Goal: Transaction & Acquisition: Purchase product/service

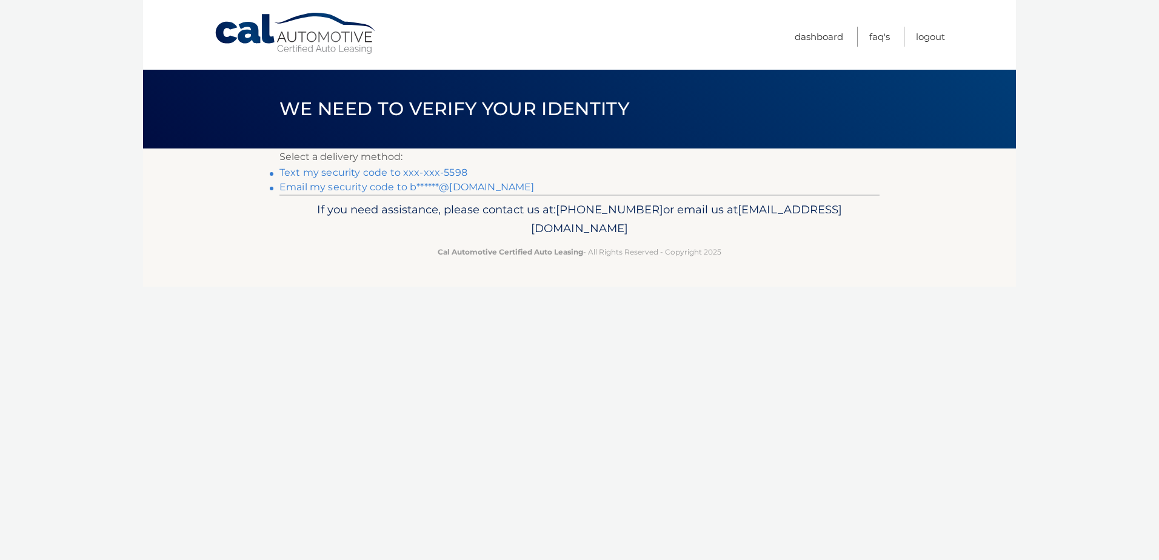
click at [349, 189] on link "Email my security code to b******@[DOMAIN_NAME]" at bounding box center [406, 187] width 255 height 12
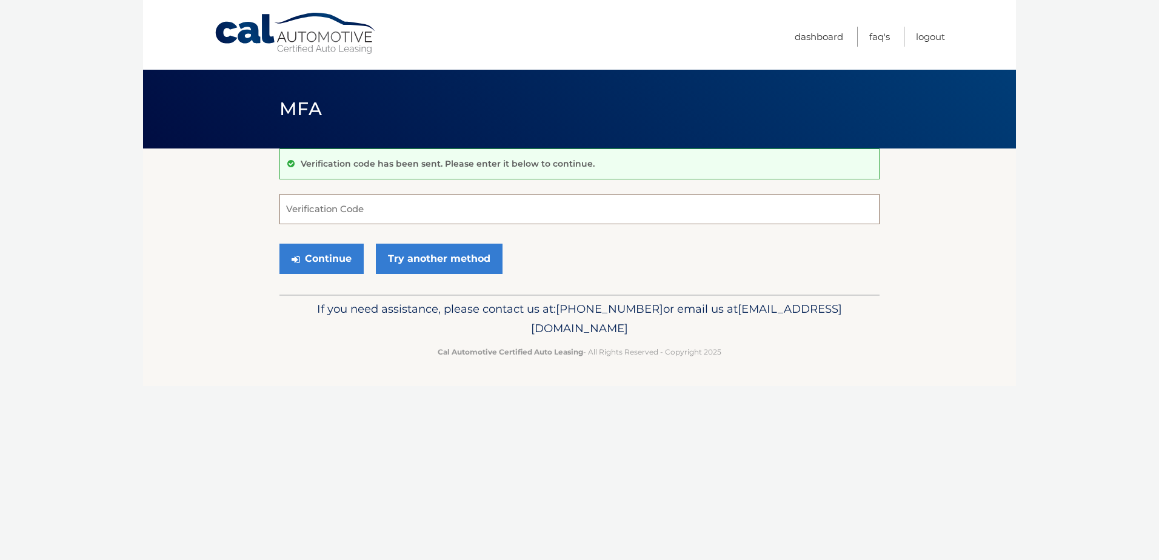
paste input "676171"
click at [321, 254] on button "Continue" at bounding box center [321, 259] width 84 height 30
click at [300, 244] on button "Continue" at bounding box center [321, 259] width 84 height 30
click at [324, 256] on button "Continue" at bounding box center [321, 259] width 84 height 30
click at [593, 239] on div "Continue Try another method" at bounding box center [579, 259] width 600 height 41
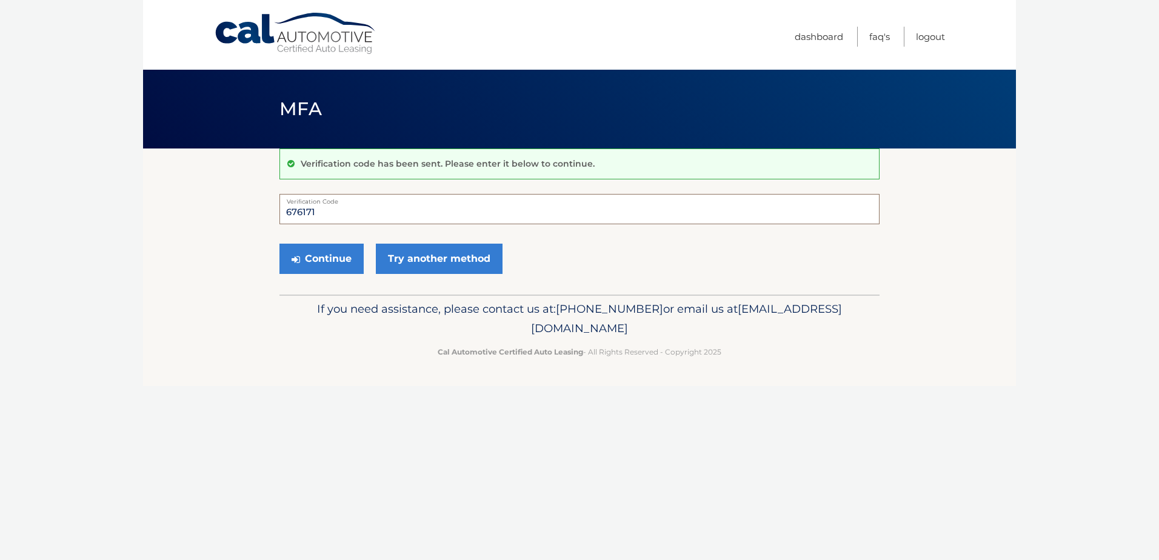
click at [329, 205] on input "676171" at bounding box center [579, 209] width 600 height 30
click at [335, 250] on button "Continue" at bounding box center [321, 259] width 84 height 30
drag, startPoint x: 407, startPoint y: 213, endPoint x: 191, endPoint y: 207, distance: 216.5
click at [222, 207] on section "Verification code has been sent. Please enter it below to continue. 676171 Veri…" at bounding box center [579, 221] width 873 height 146
type input "676171"
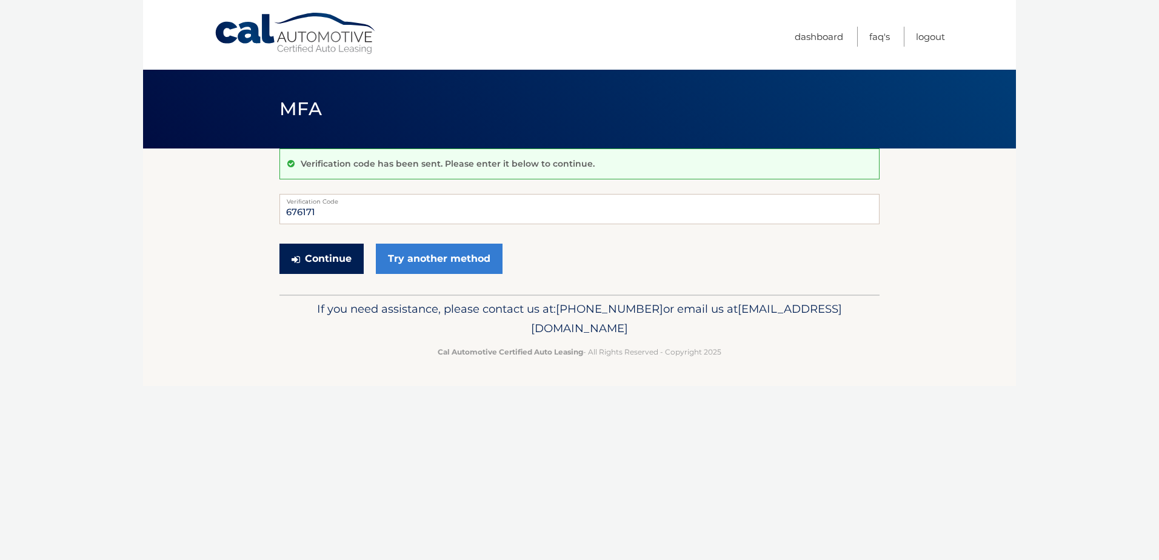
click at [309, 258] on button "Continue" at bounding box center [321, 259] width 84 height 30
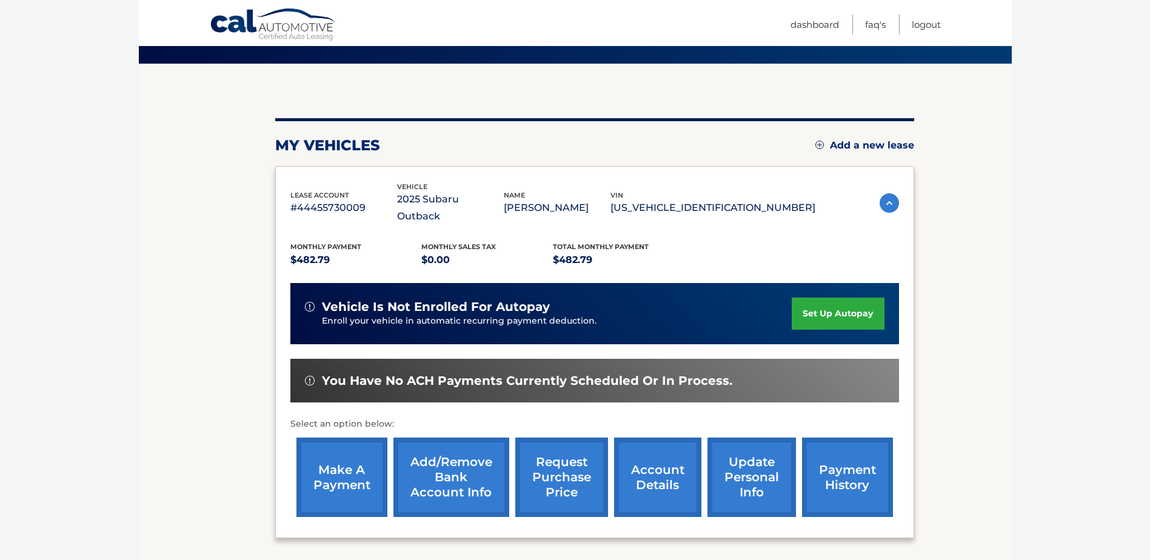
scroll to position [121, 0]
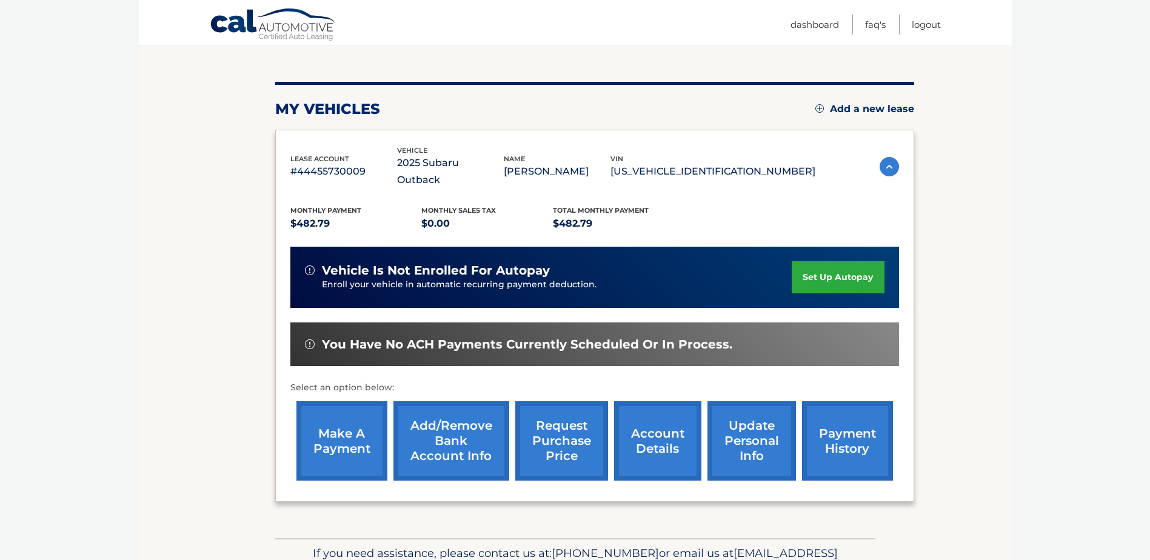
click at [332, 414] on link "make a payment" at bounding box center [341, 440] width 91 height 79
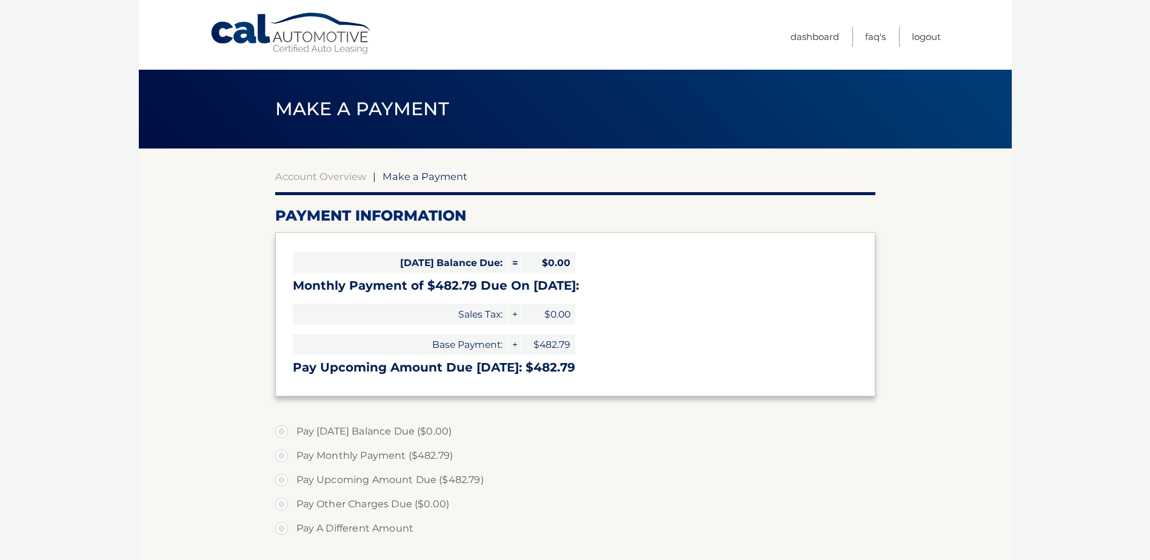
select select "NzdmODIyNjktYmEzYi00ZjkzLTg0MGUtZGY5MDMyZWQ2Zjk3"
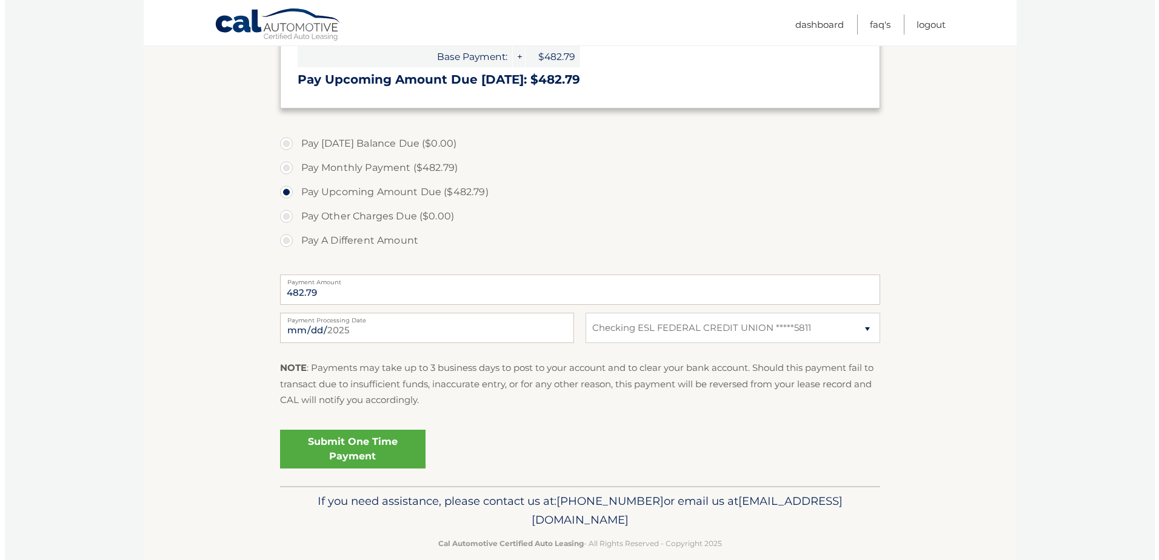
scroll to position [306, 0]
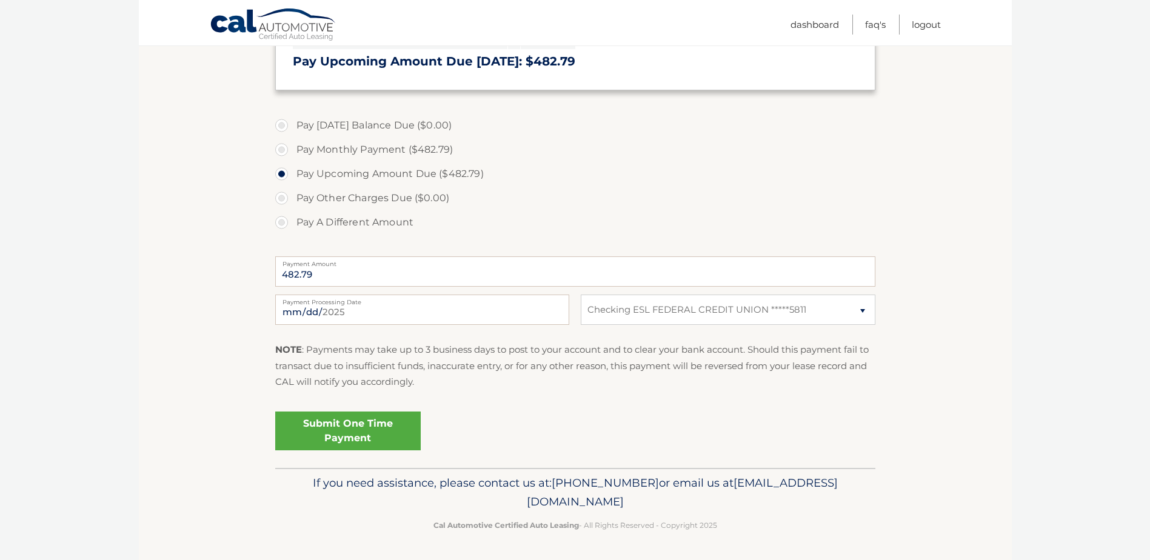
click at [335, 421] on link "Submit One Time Payment" at bounding box center [347, 431] width 145 height 39
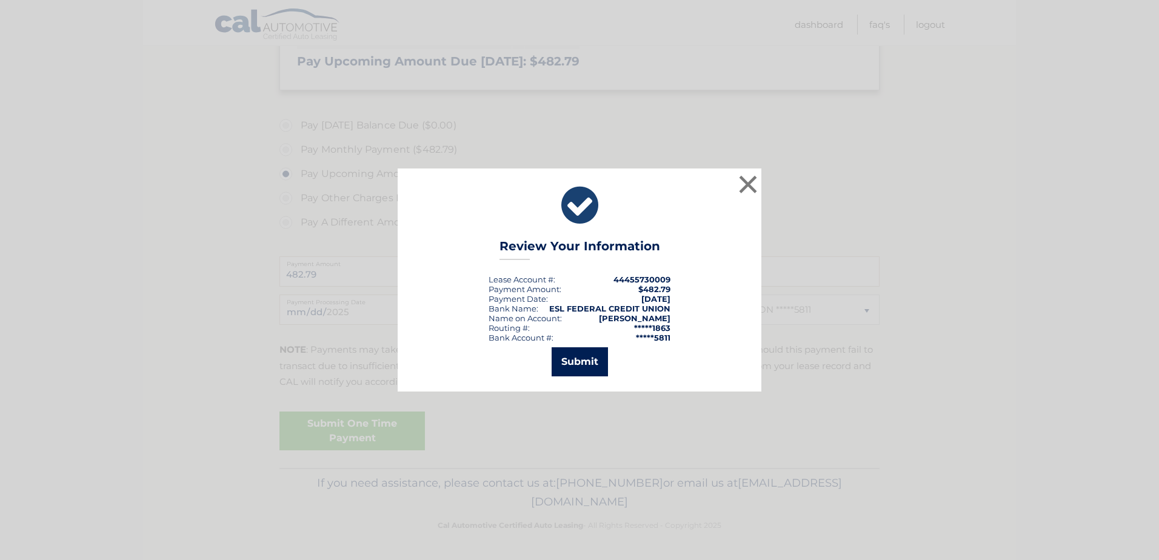
click at [572, 357] on button "Submit" at bounding box center [580, 361] width 56 height 29
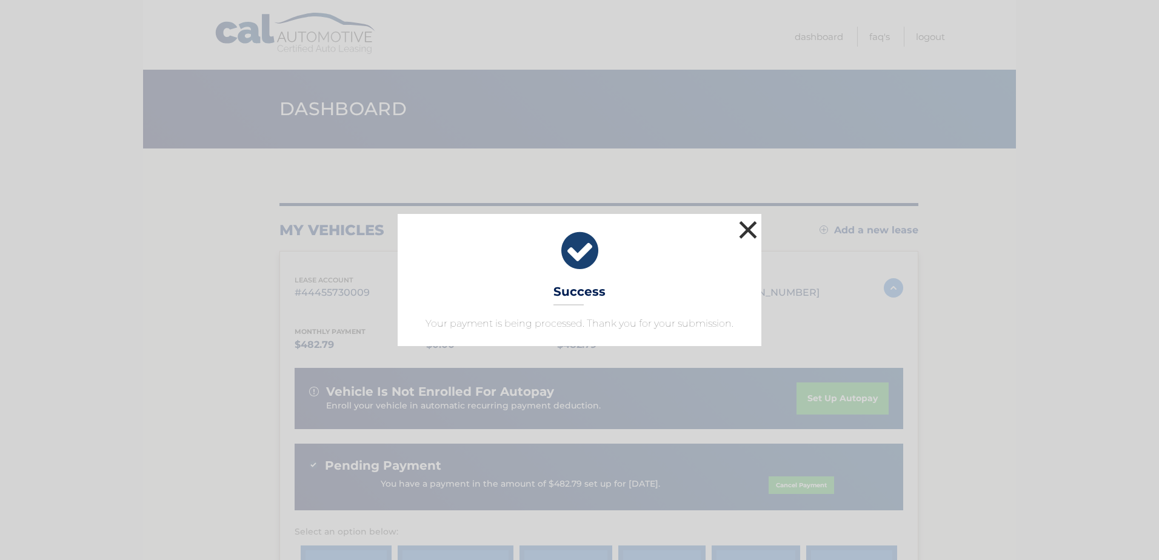
click at [752, 232] on button "×" at bounding box center [748, 230] width 24 height 24
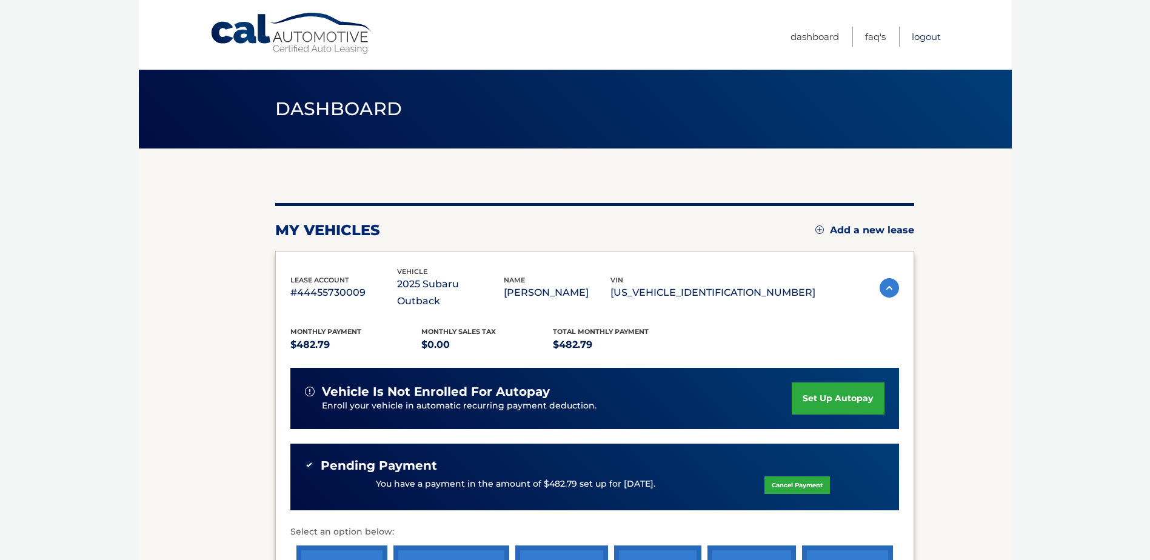
click at [927, 35] on link "Logout" at bounding box center [926, 37] width 29 height 20
